Goal: Task Accomplishment & Management: Manage account settings

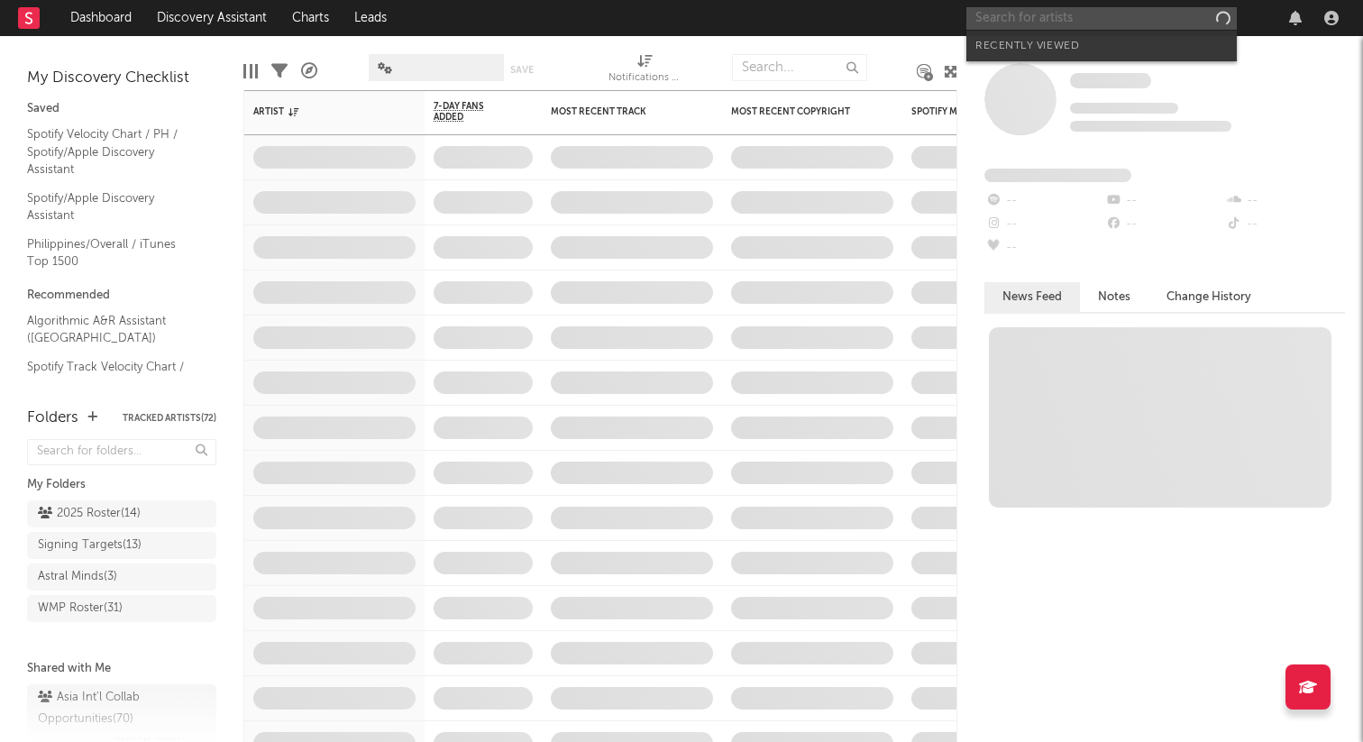
click at [1026, 23] on input "text" at bounding box center [1101, 18] width 270 height 23
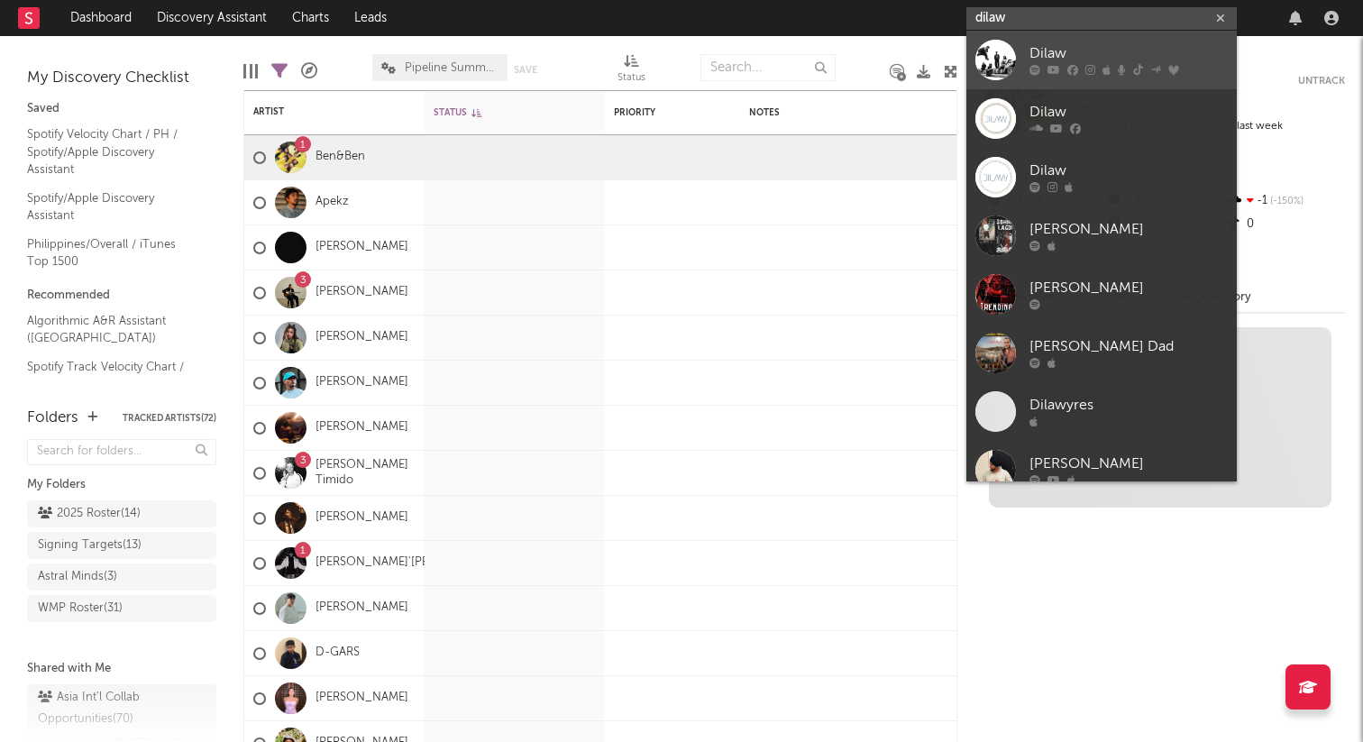
type input "dilaw"
click at [1031, 61] on div "Dilaw" at bounding box center [1128, 54] width 198 height 22
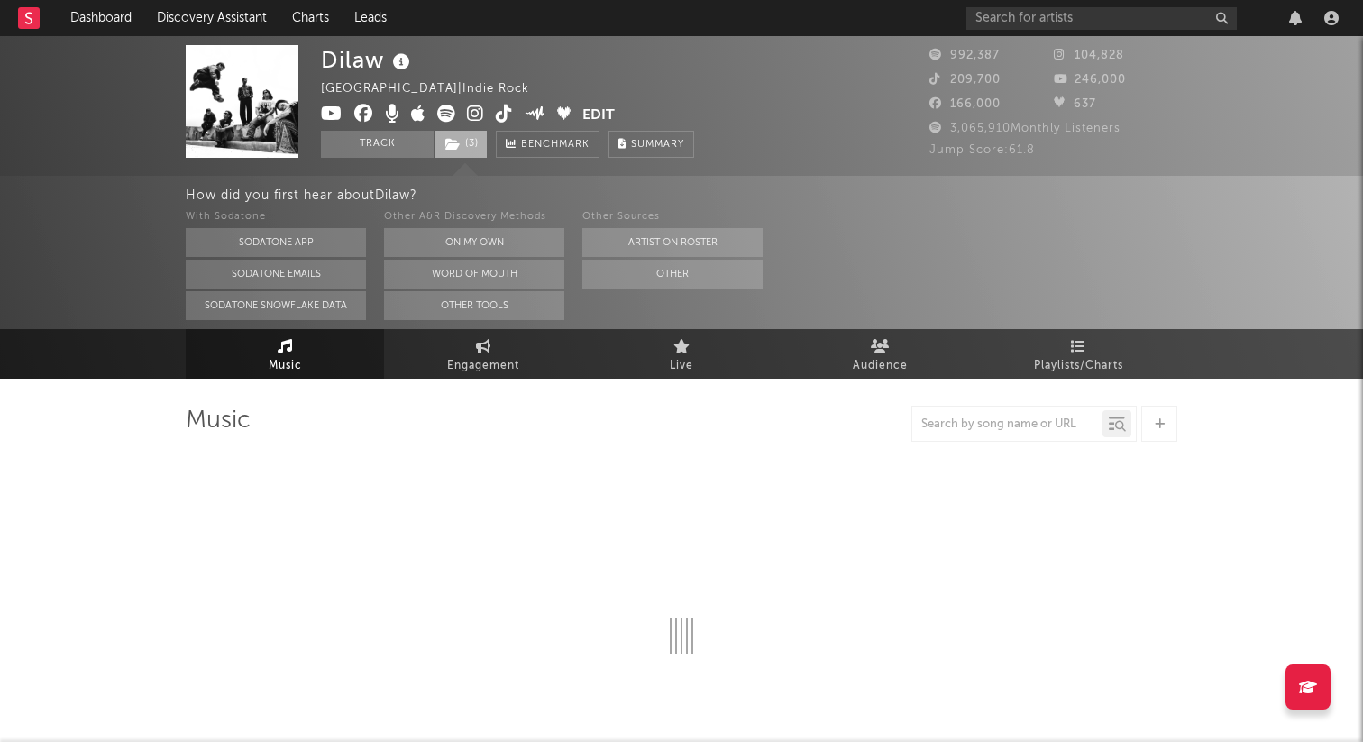
select select "6m"
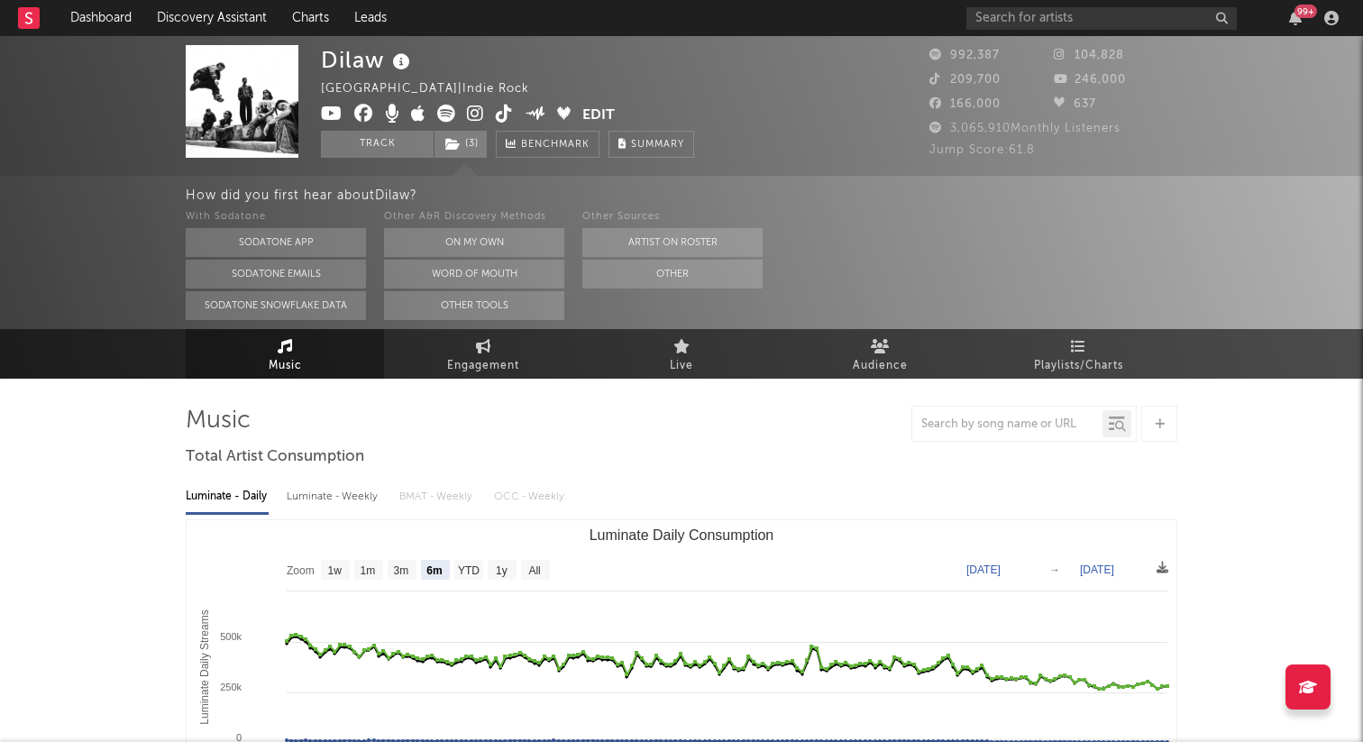
click at [587, 113] on button "Edit" at bounding box center [598, 116] width 32 height 23
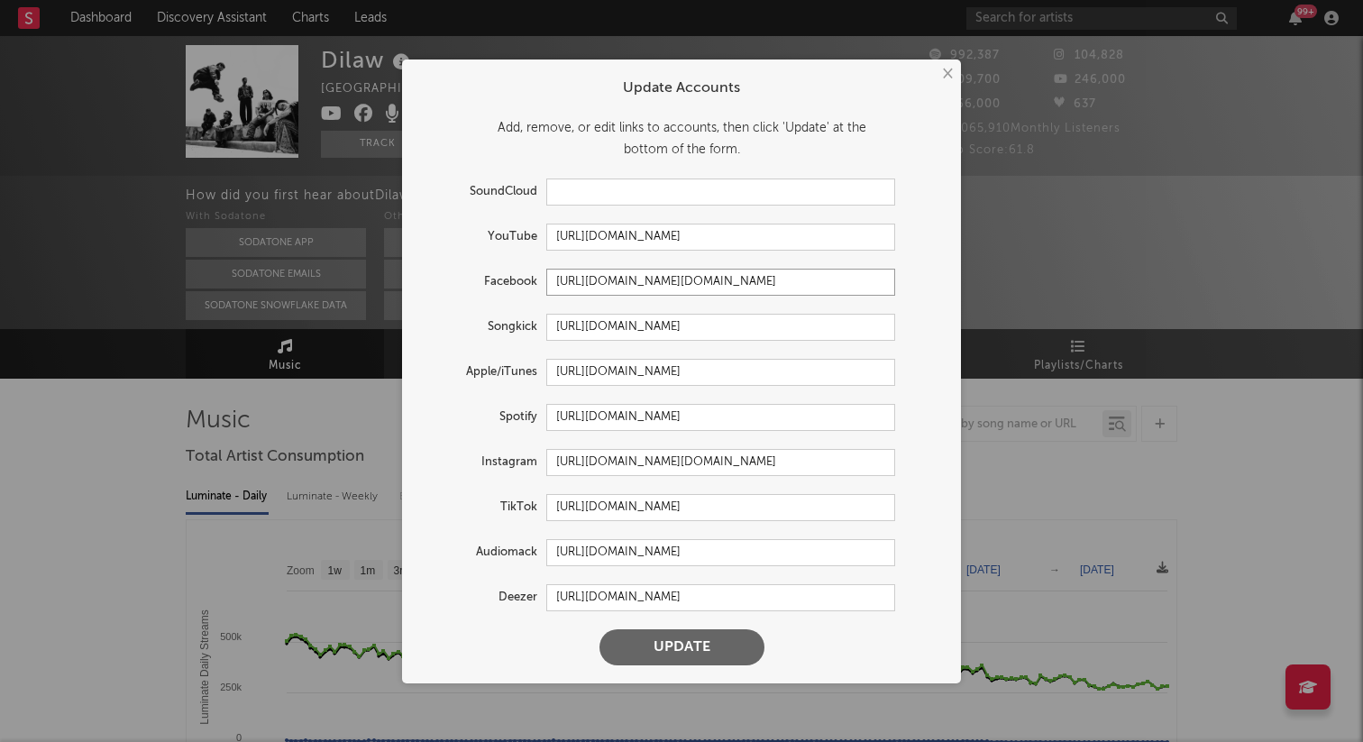
drag, startPoint x: 781, startPoint y: 287, endPoint x: 546, endPoint y: 276, distance: 235.5
click at [546, 276] on input "[URL][DOMAIN_NAME][DOMAIN_NAME]" at bounding box center [720, 282] width 349 height 27
drag, startPoint x: 789, startPoint y: 461, endPoint x: 535, endPoint y: 460, distance: 254.1
click at [535, 460] on div "Instagram [URL][DOMAIN_NAME][DOMAIN_NAME]" at bounding box center [657, 462] width 475 height 27
drag, startPoint x: 882, startPoint y: 413, endPoint x: 535, endPoint y: 413, distance: 347.0
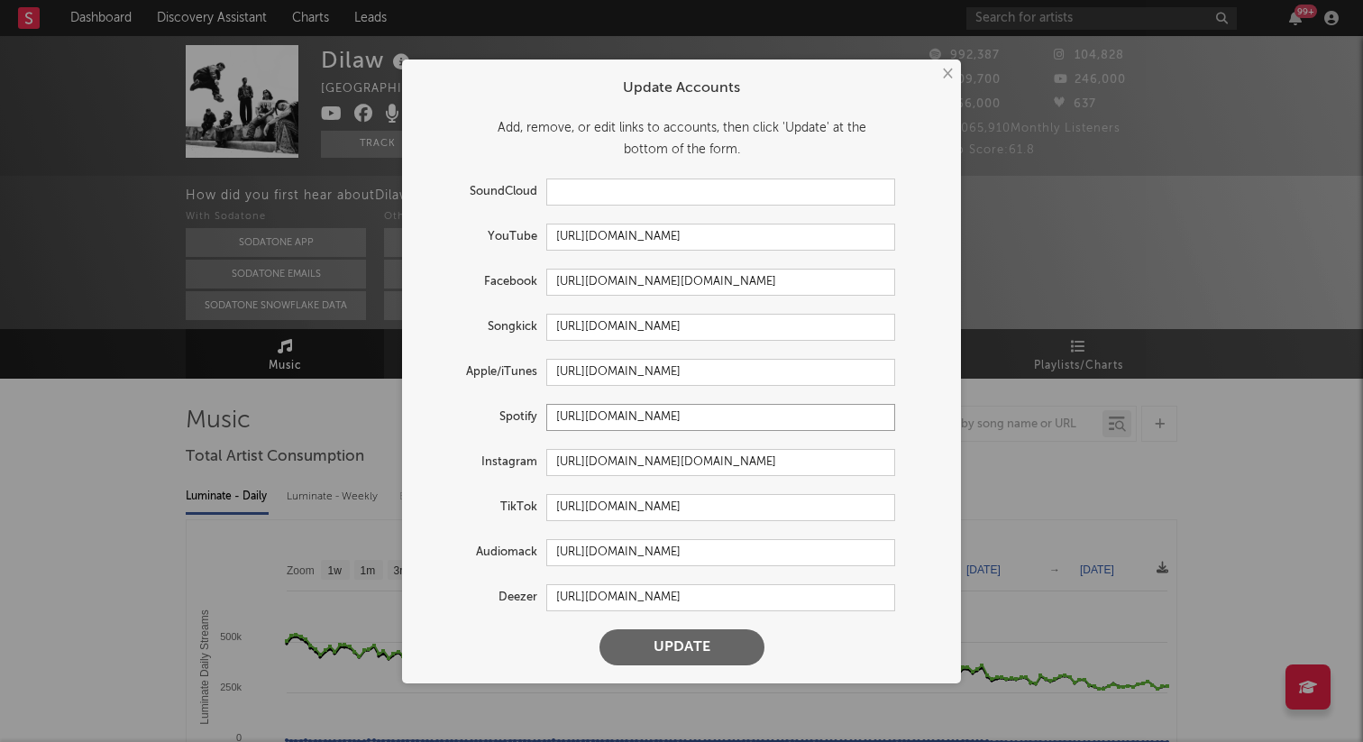
click at [535, 413] on div "Spotify [URL][DOMAIN_NAME]" at bounding box center [657, 417] width 475 height 27
drag, startPoint x: 855, startPoint y: 370, endPoint x: 520, endPoint y: 357, distance: 335.5
click at [520, 357] on form "Update Accounts Add, remove, or edit links to accounts, then click 'Update' at …" at bounding box center [681, 371] width 541 height 606
drag, startPoint x: 741, startPoint y: 235, endPoint x: 483, endPoint y: 202, distance: 259.9
click at [483, 202] on form "Update Accounts Add, remove, or edit links to accounts, then click 'Update' at …" at bounding box center [681, 371] width 541 height 606
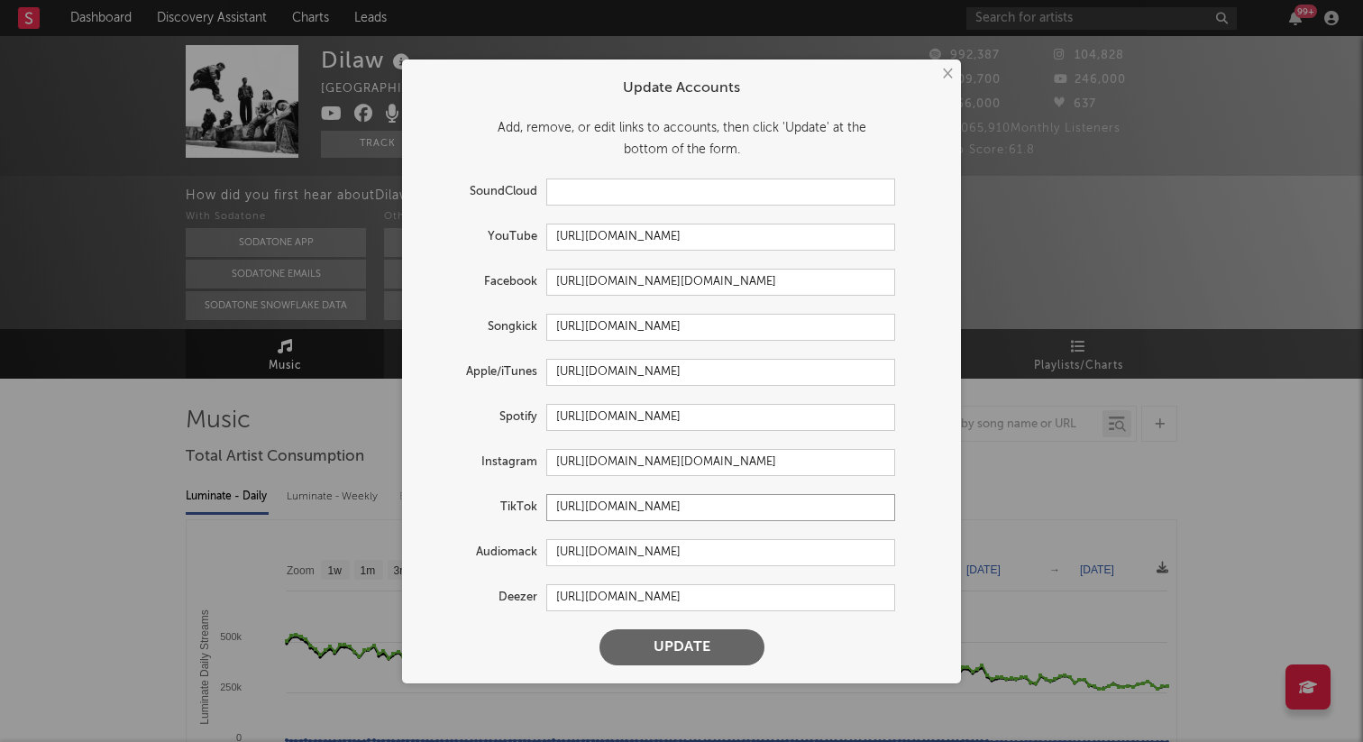
drag, startPoint x: 884, startPoint y: 507, endPoint x: 534, endPoint y: 486, distance: 350.3
click at [534, 486] on form "Update Accounts Add, remove, or edit links to accounts, then click 'Update' at …" at bounding box center [681, 371] width 541 height 606
click at [789, 449] on input "[URL][DOMAIN_NAME][DOMAIN_NAME]" at bounding box center [720, 462] width 349 height 27
drag, startPoint x: 789, startPoint y: 462, endPoint x: 500, endPoint y: 459, distance: 288.4
click at [500, 459] on div "Instagram [URL][DOMAIN_NAME][DOMAIN_NAME]" at bounding box center [657, 462] width 475 height 27
